Goal: Transaction & Acquisition: Purchase product/service

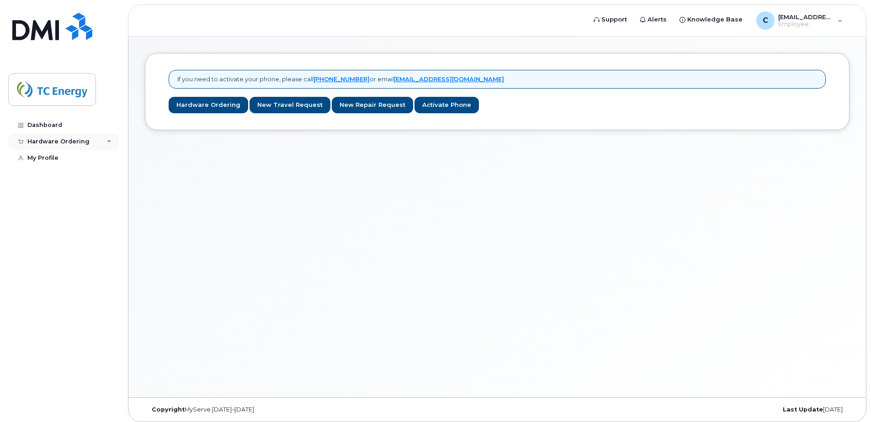
click at [107, 142] on icon at bounding box center [109, 141] width 5 height 5
click at [73, 161] on link "My Orders" at bounding box center [71, 158] width 95 height 17
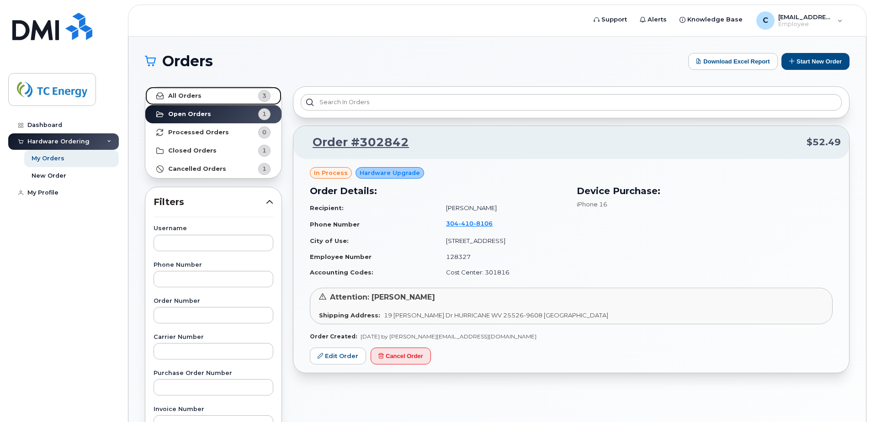
click at [263, 96] on span "3" at bounding box center [264, 95] width 4 height 9
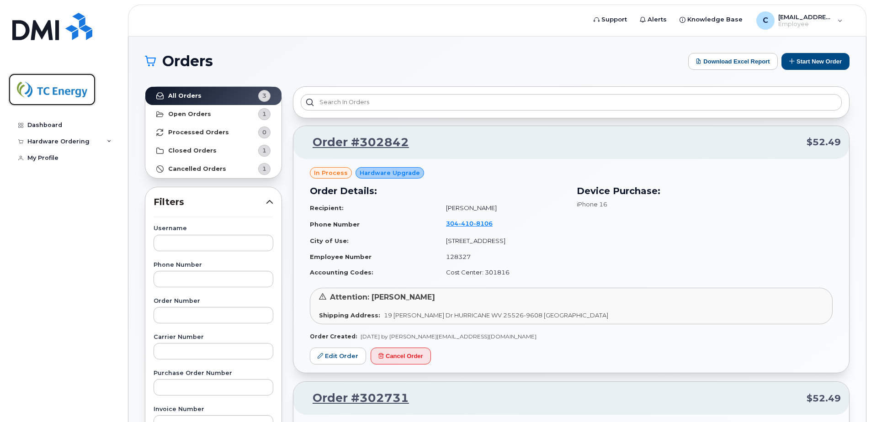
drag, startPoint x: 86, startPoint y: 89, endPoint x: 76, endPoint y: 93, distance: 10.9
click at [85, 89] on img at bounding box center [52, 89] width 70 height 26
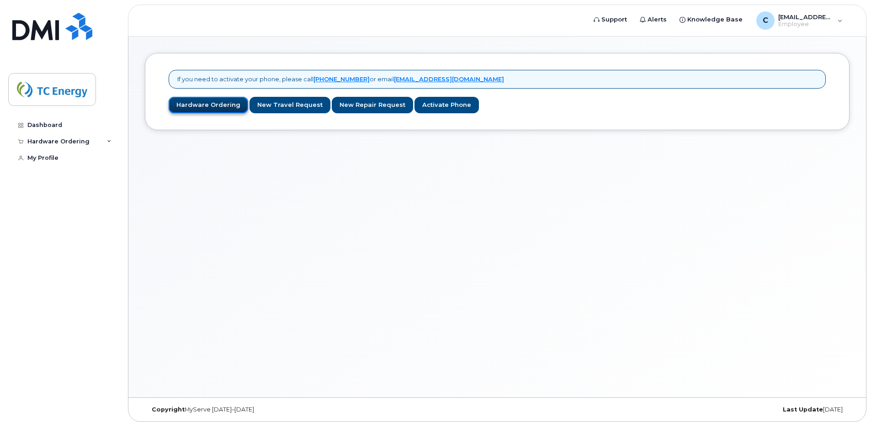
click at [224, 112] on link "Hardware Ordering" at bounding box center [208, 105] width 79 height 17
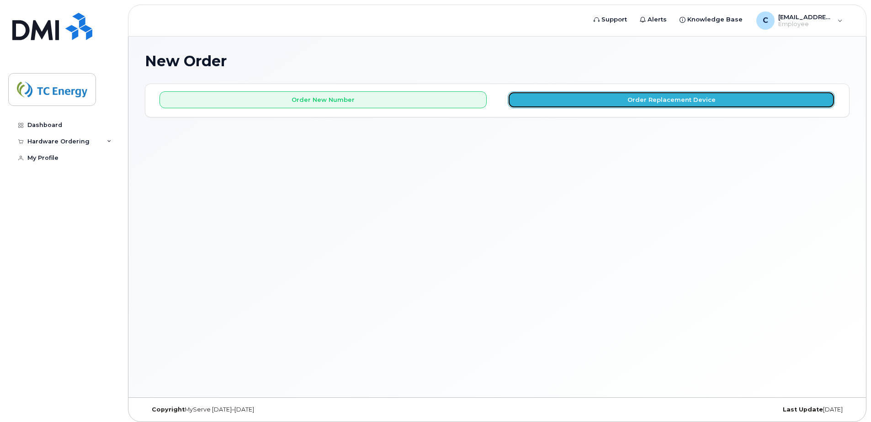
click at [602, 99] on button "Order Replacement Device" at bounding box center [671, 99] width 327 height 17
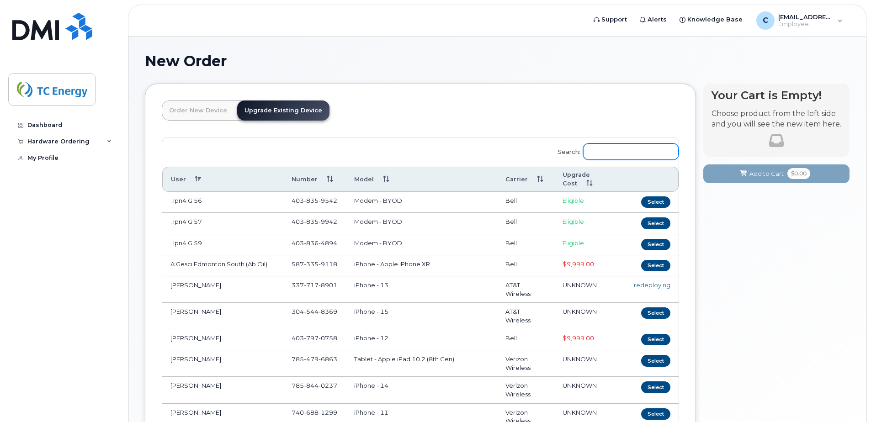
click at [624, 148] on input "Search:" at bounding box center [630, 151] width 95 height 16
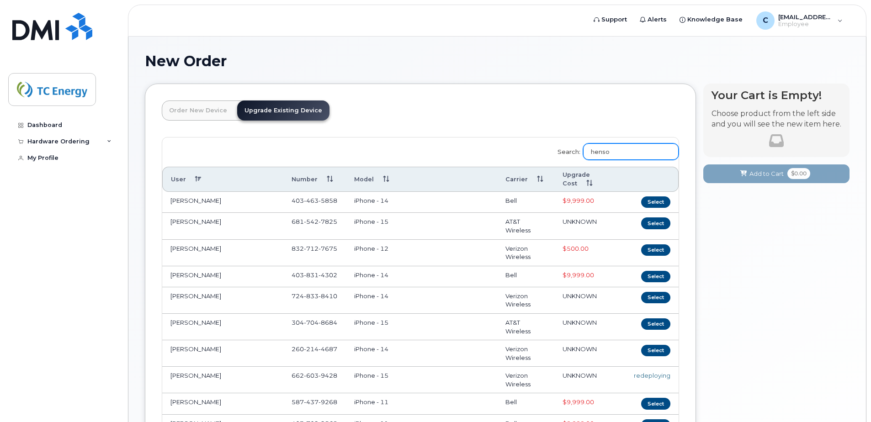
type input "[PERSON_NAME]"
